Goal: Complete application form

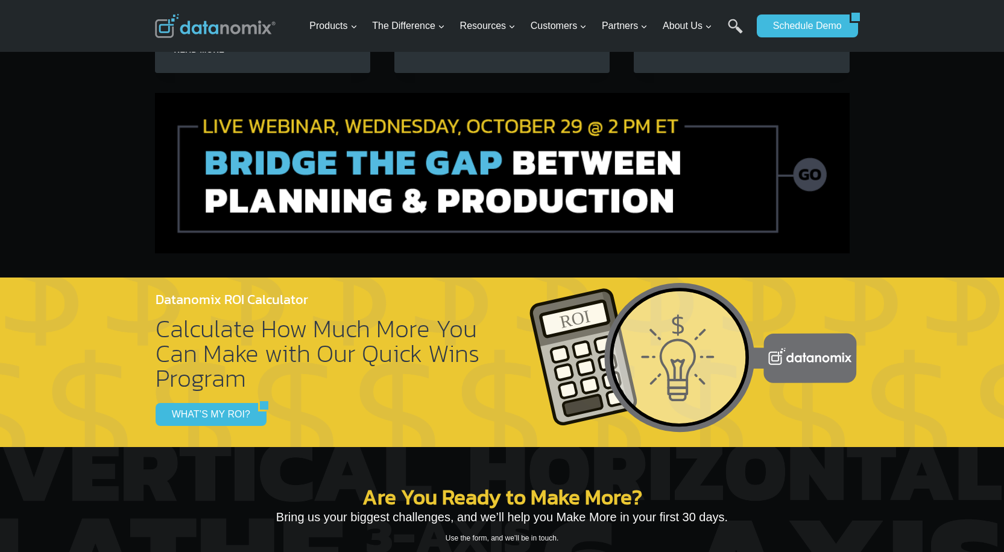
scroll to position [3980, 0]
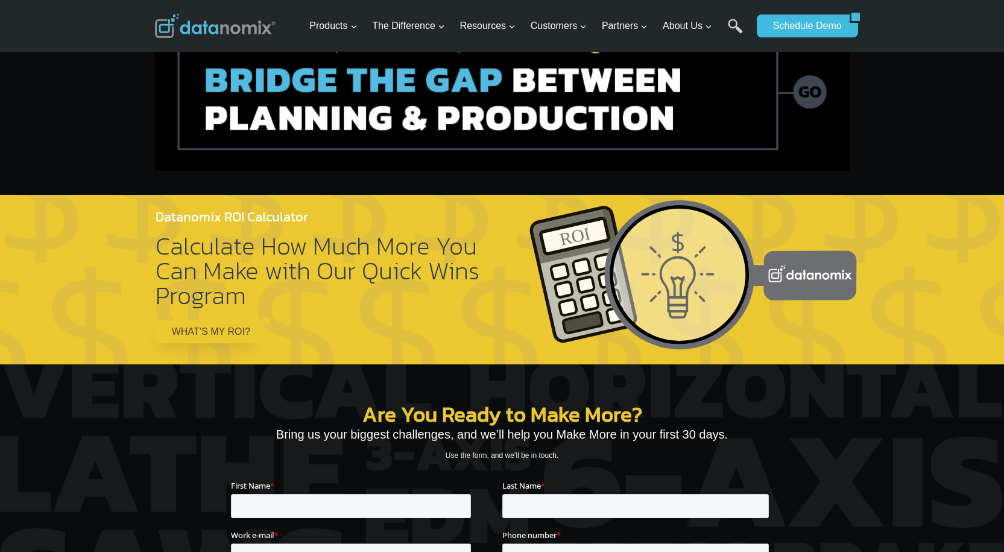
click at [200, 320] on link "WHAT’S MY ROI?" at bounding box center [207, 331] width 103 height 23
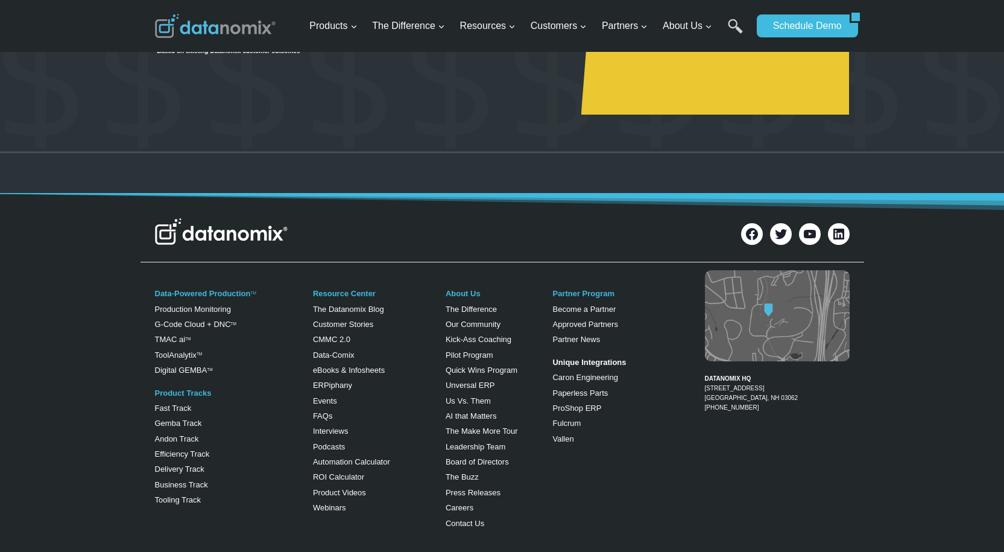
scroll to position [422, 0]
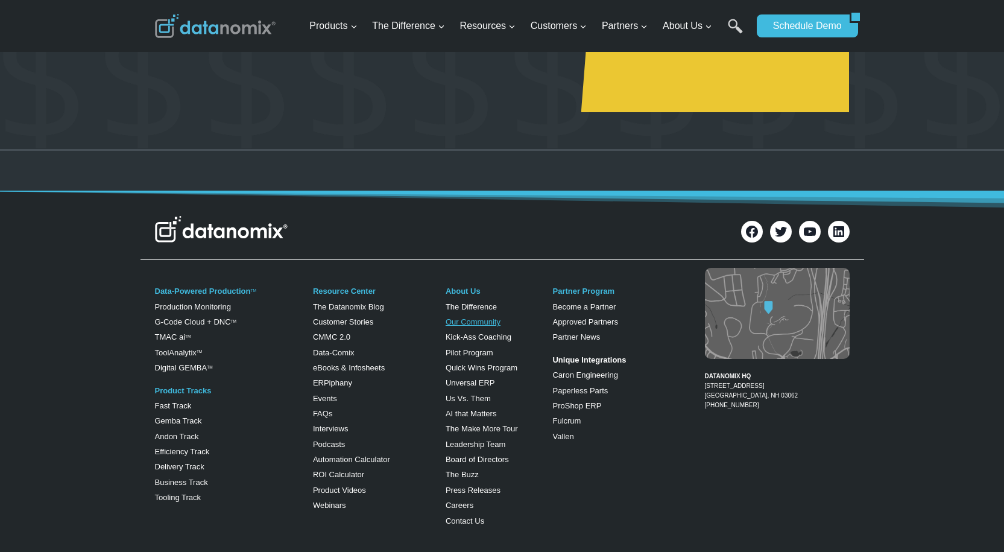
click at [484, 324] on link "Our Community" at bounding box center [473, 321] width 55 height 9
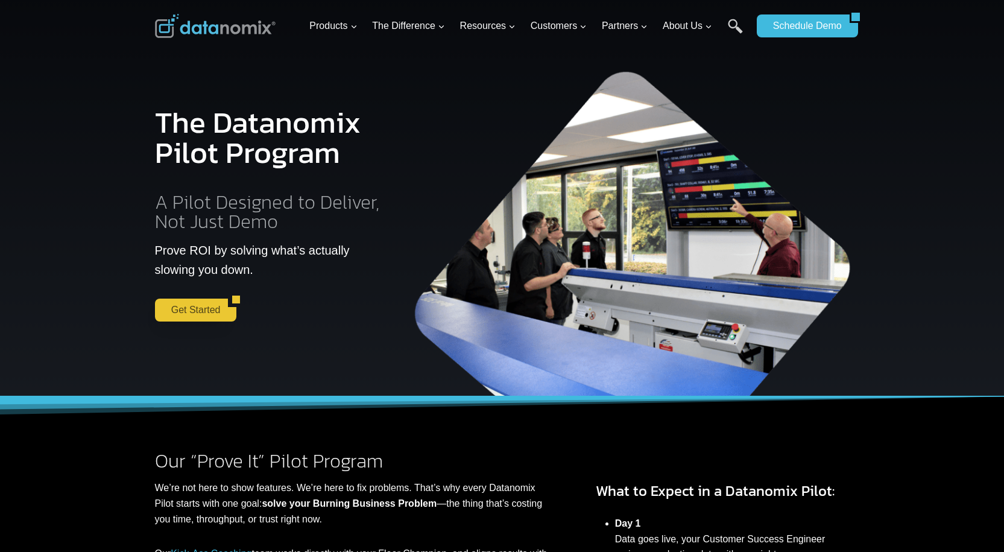
click at [195, 305] on link "Get Started" at bounding box center [192, 309] width 74 height 23
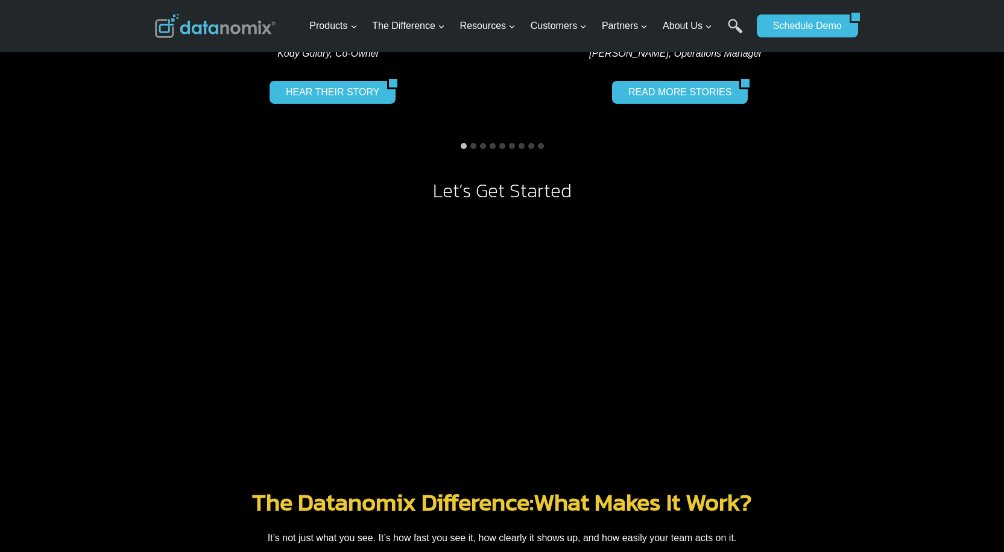
scroll to position [964, 0]
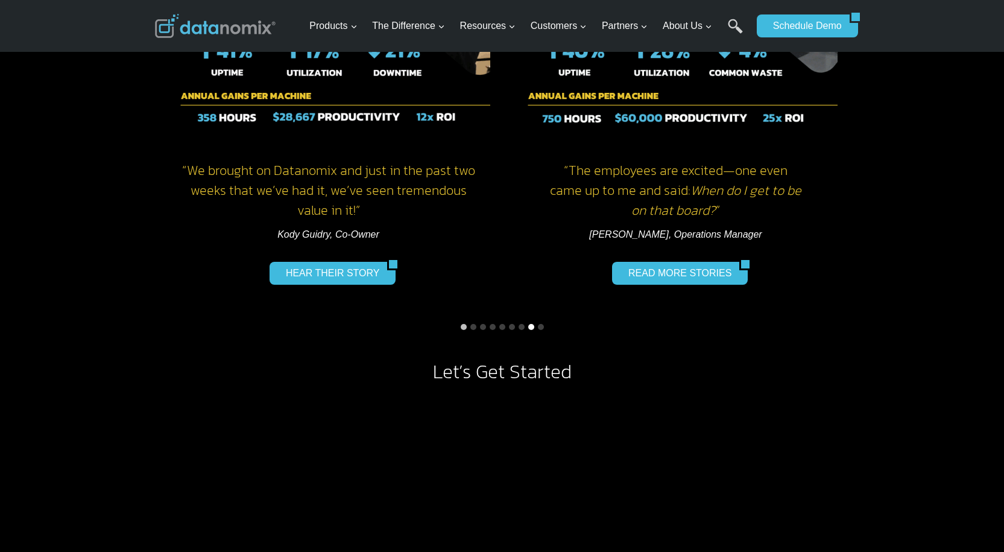
click at [532, 325] on button "Go to slide 8" at bounding box center [531, 327] width 6 height 6
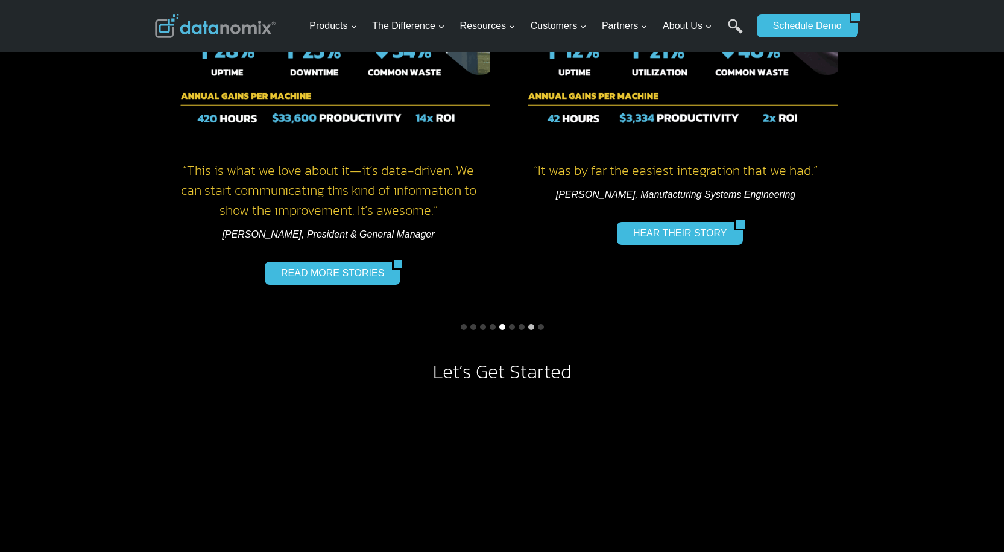
click at [500, 326] on button "Go to slide 5" at bounding box center [502, 327] width 6 height 6
